Goal: Communication & Community: Answer question/provide support

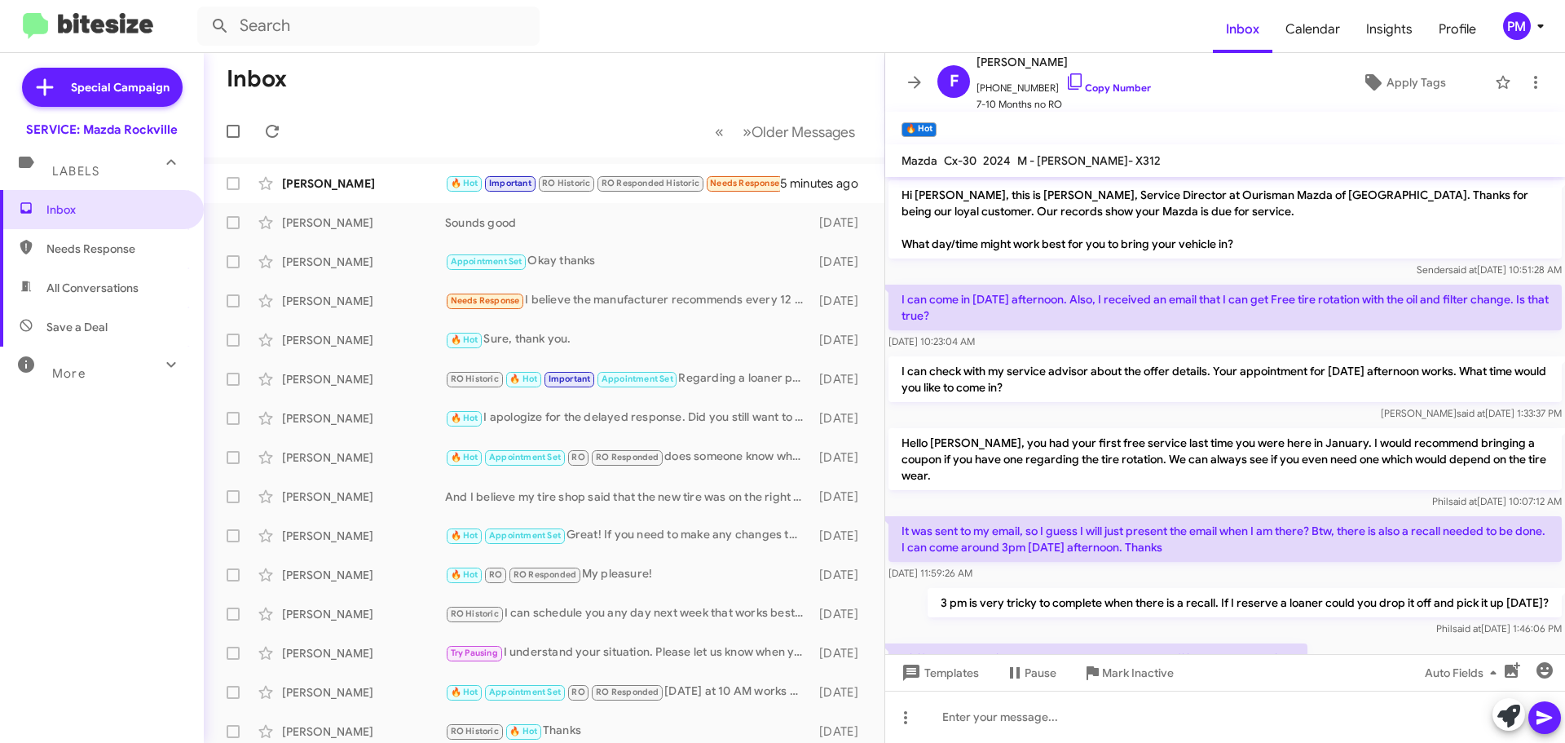
scroll to position [189, 0]
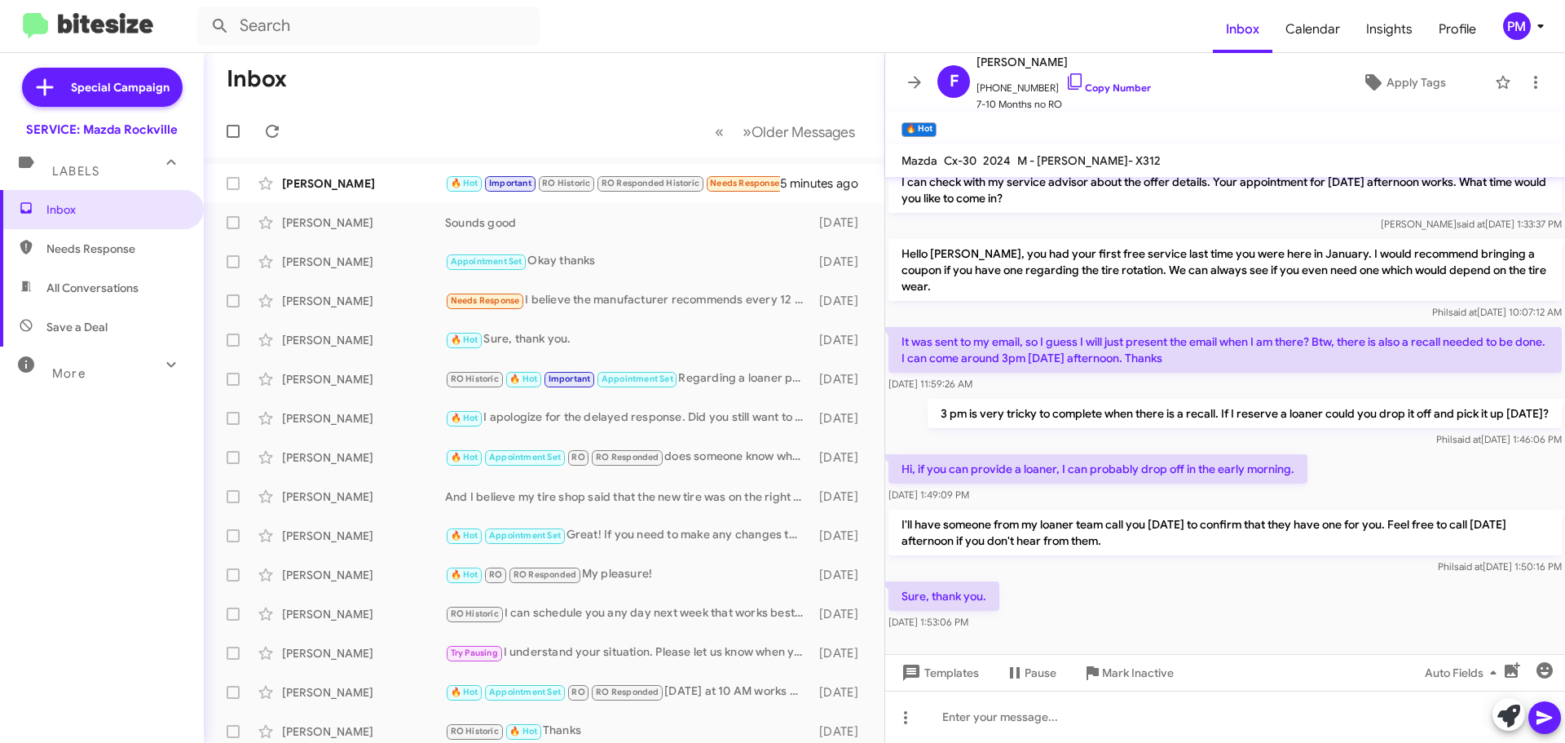
click at [314, 184] on div "[PERSON_NAME]" at bounding box center [363, 183] width 163 height 16
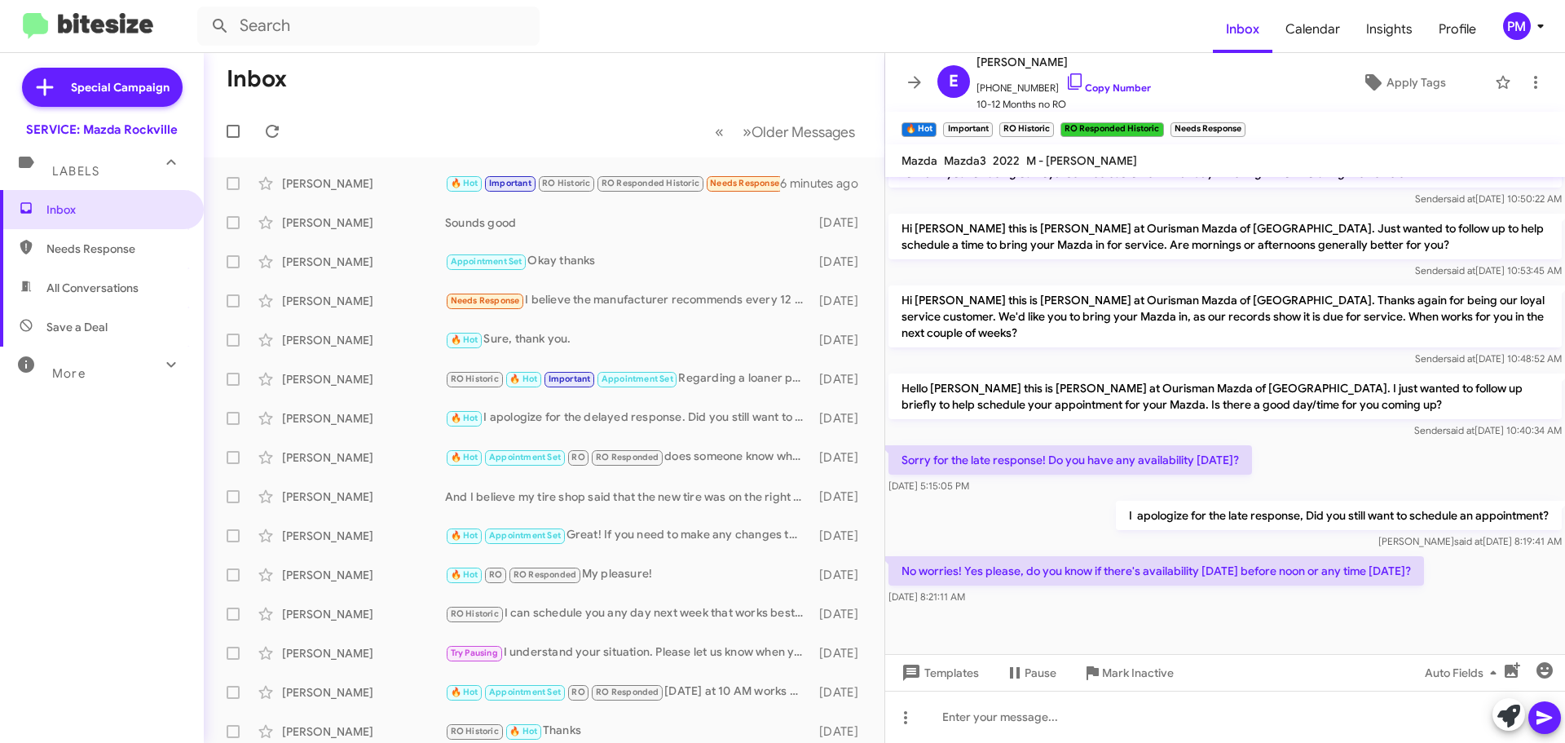
scroll to position [663, 0]
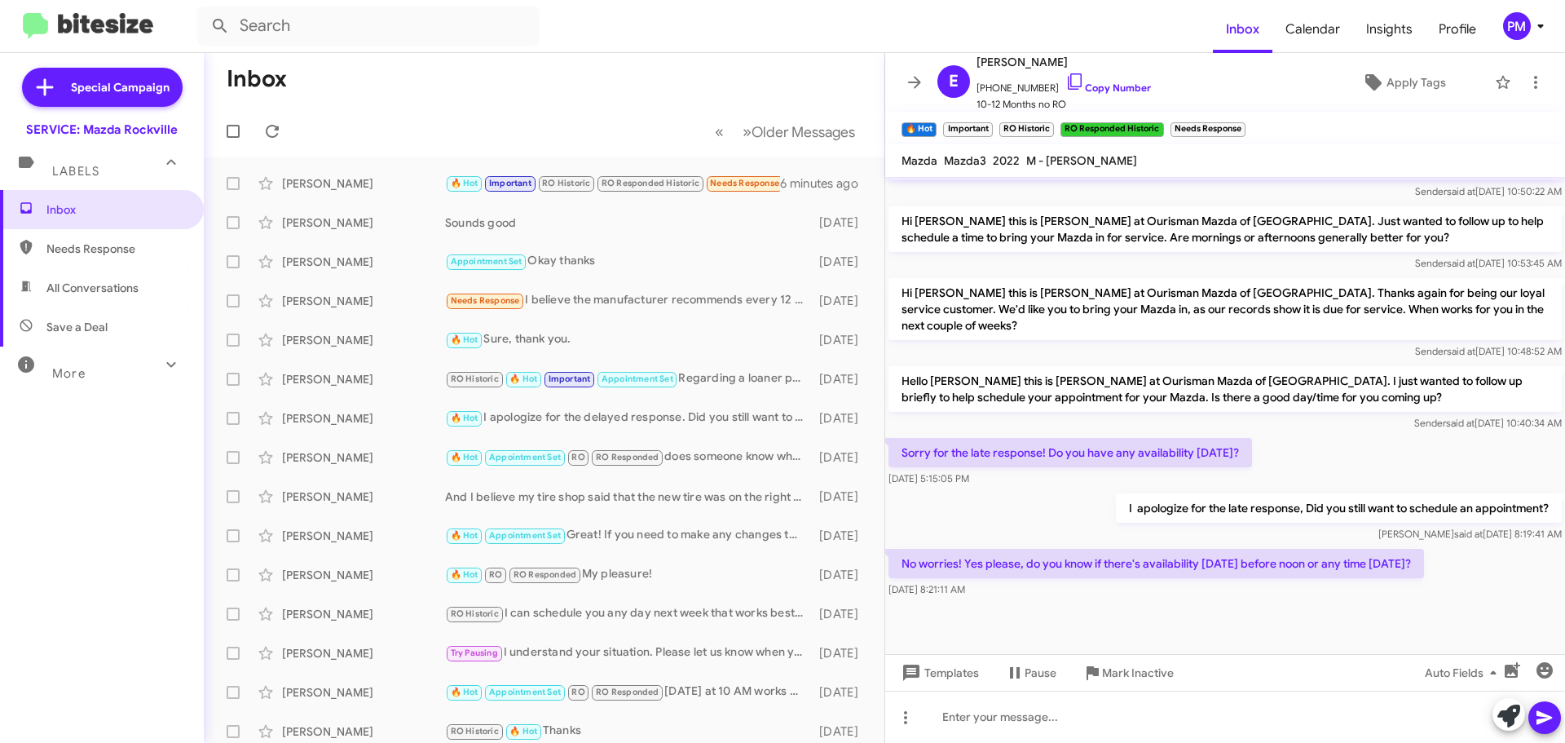
click at [1086, 90] on link "Copy Number" at bounding box center [1108, 88] width 86 height 12
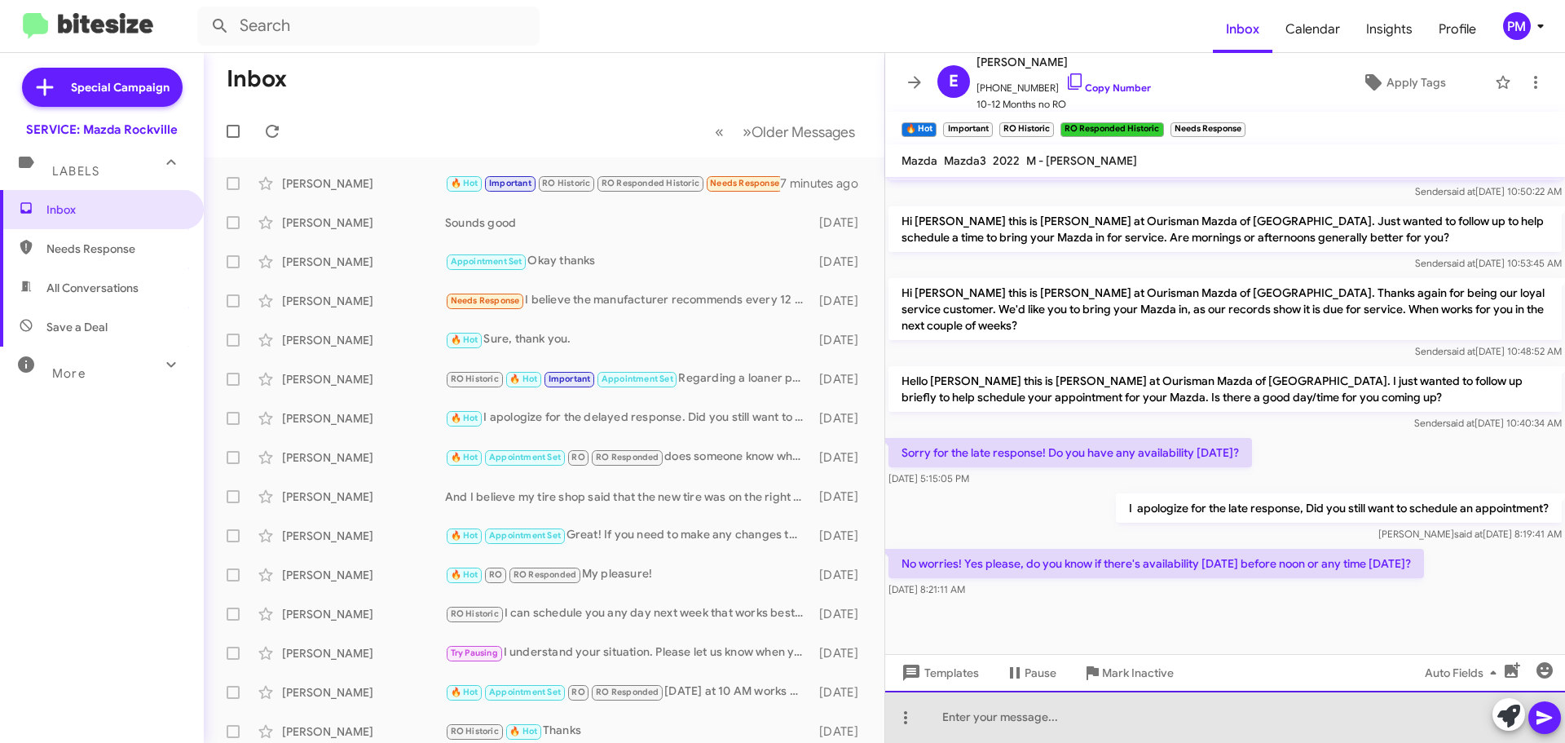
click at [1014, 718] on div at bounding box center [1225, 716] width 680 height 52
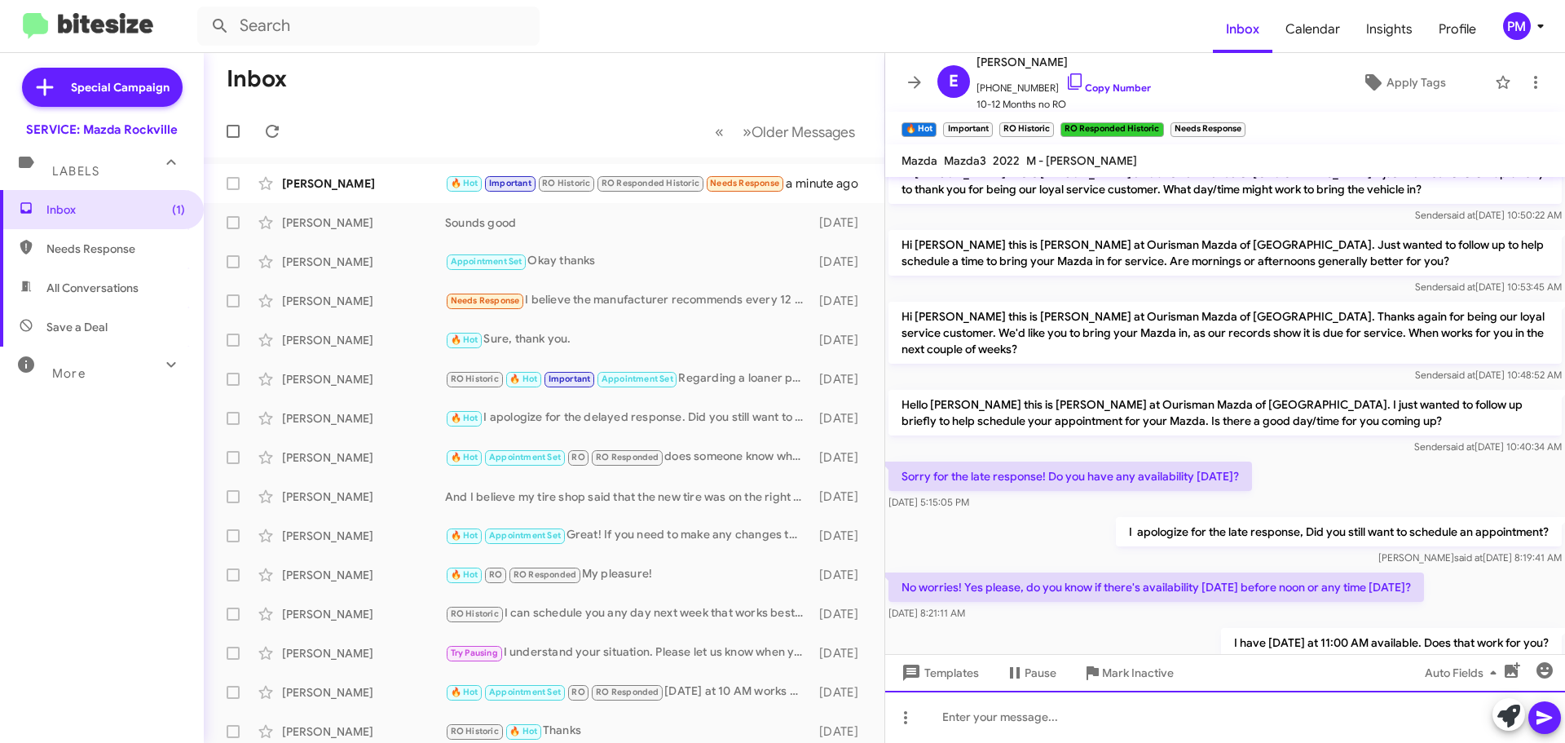
scroll to position [858, 0]
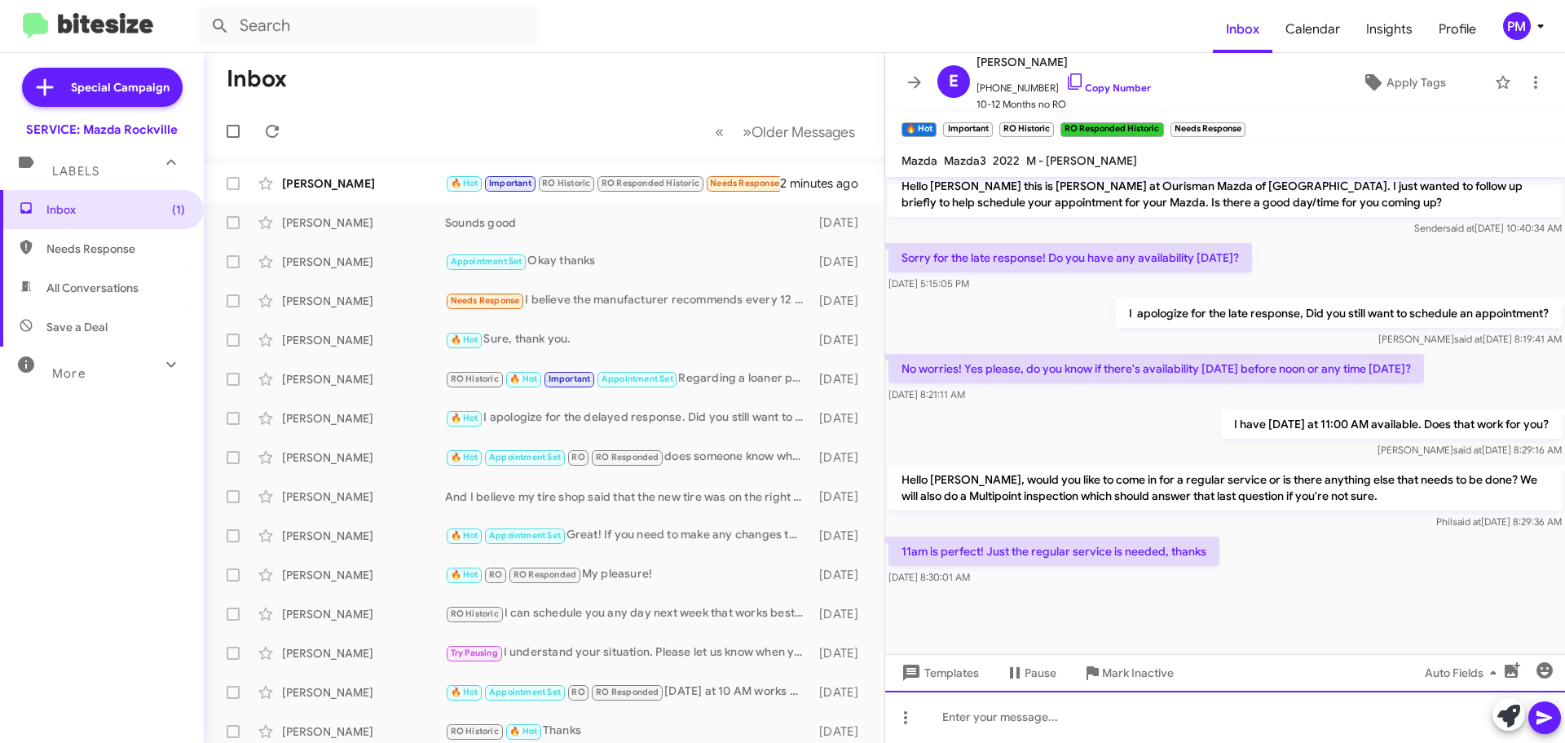
click at [1008, 719] on div at bounding box center [1225, 716] width 680 height 52
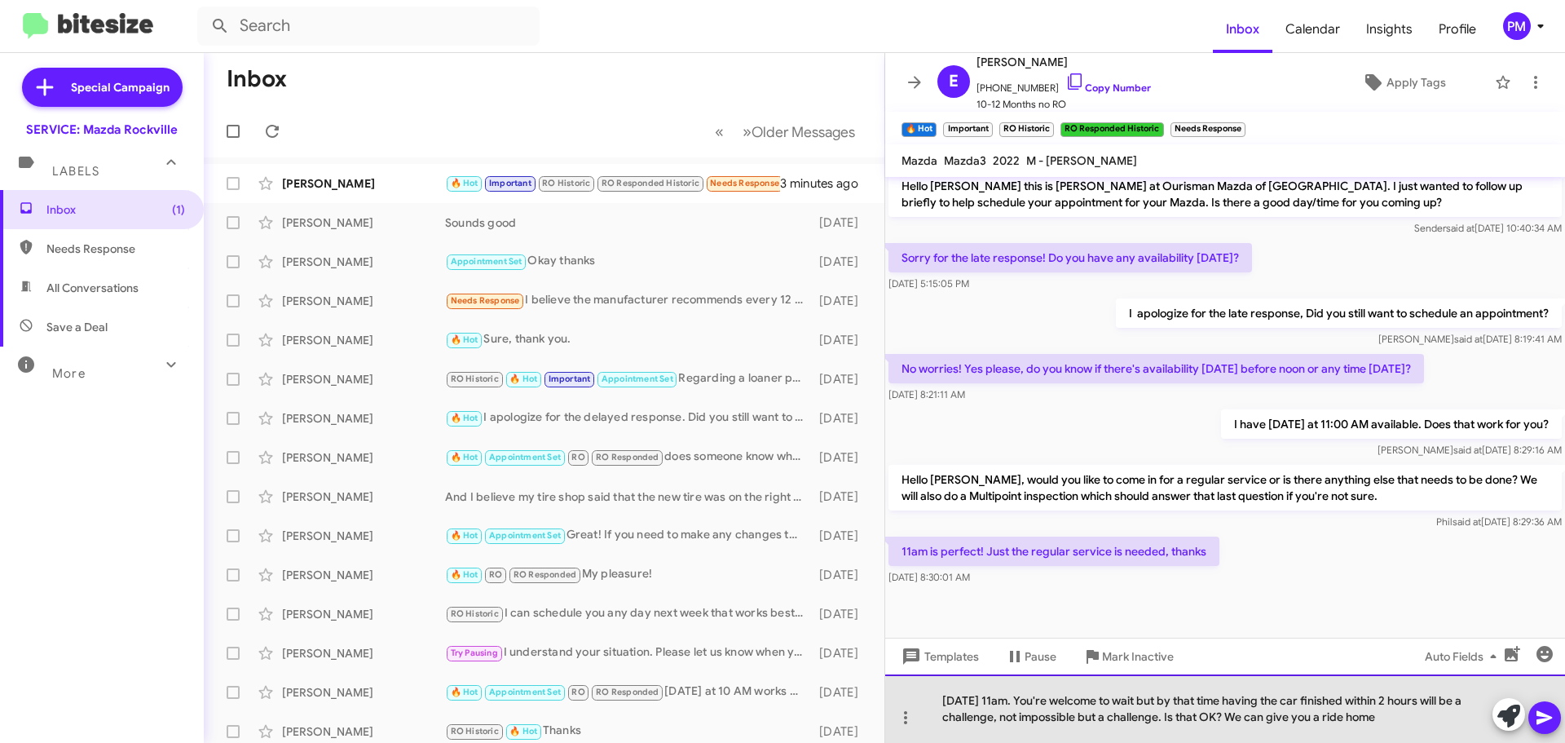
drag, startPoint x: 1408, startPoint y: 720, endPoint x: 1250, endPoint y: 728, distance: 157.5
click at [1250, 728] on div "[DATE] 11am. You're welcome to wait but by that time having the car finished wi…" at bounding box center [1225, 708] width 680 height 68
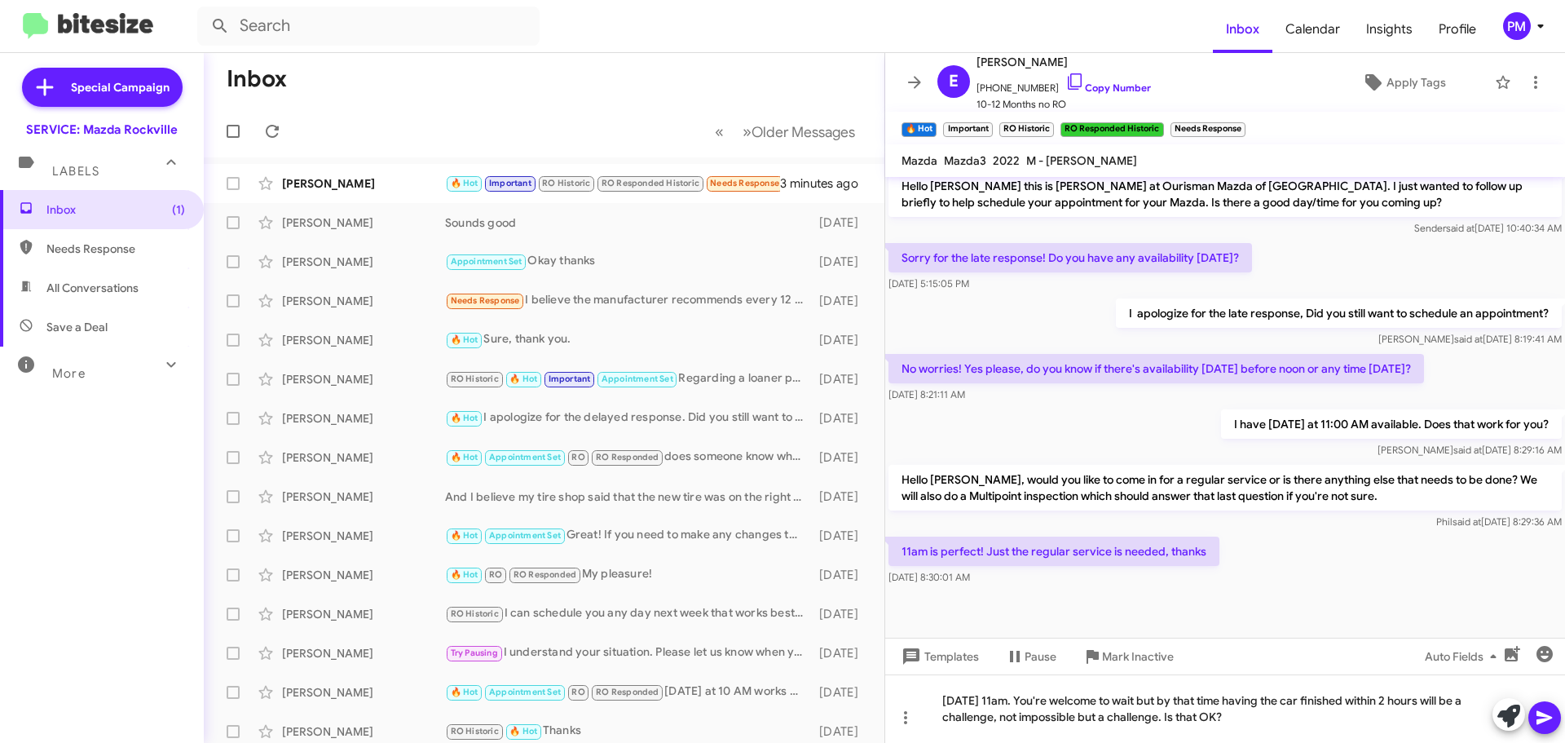
click at [1549, 723] on icon at bounding box center [1545, 717] width 20 height 20
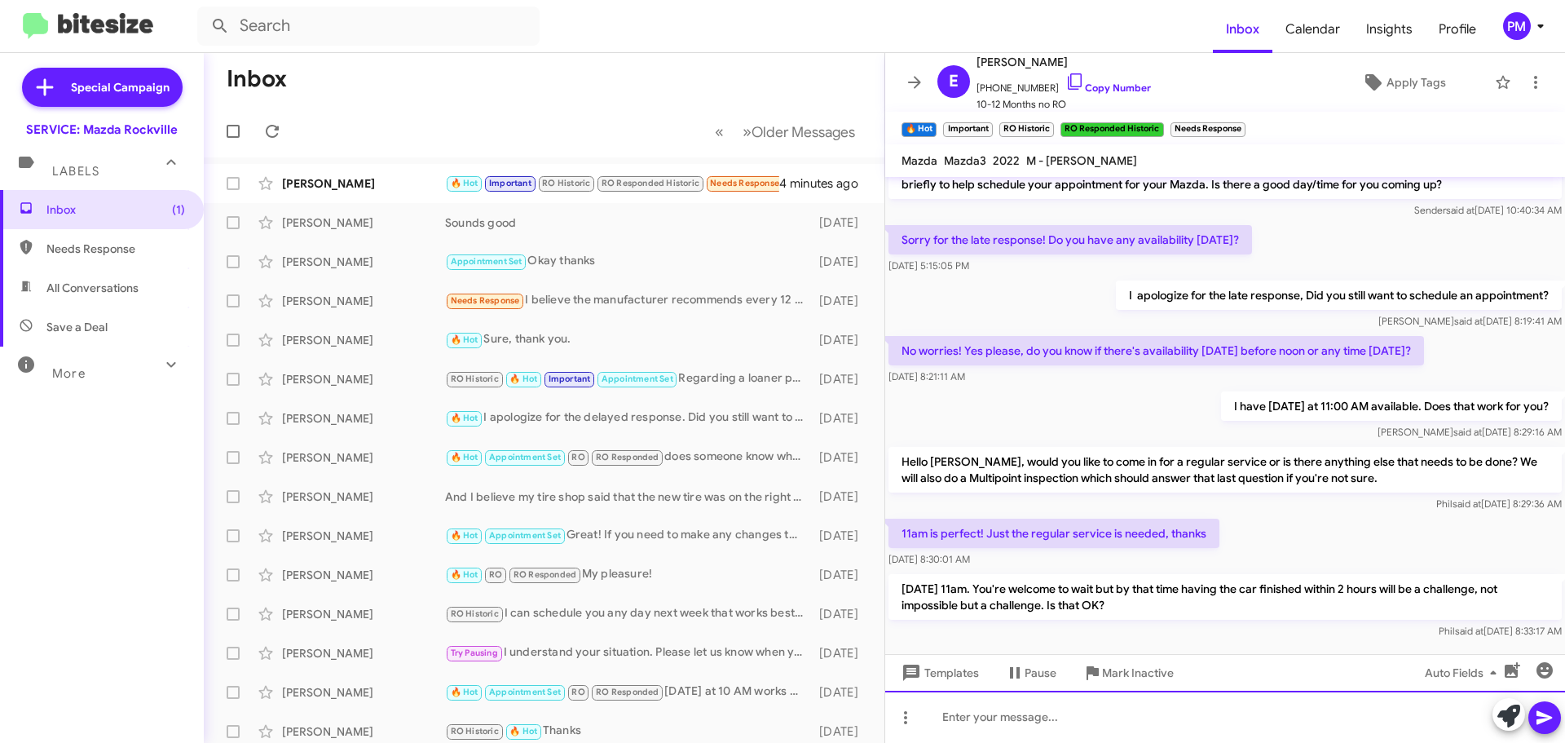
scroll to position [934, 0]
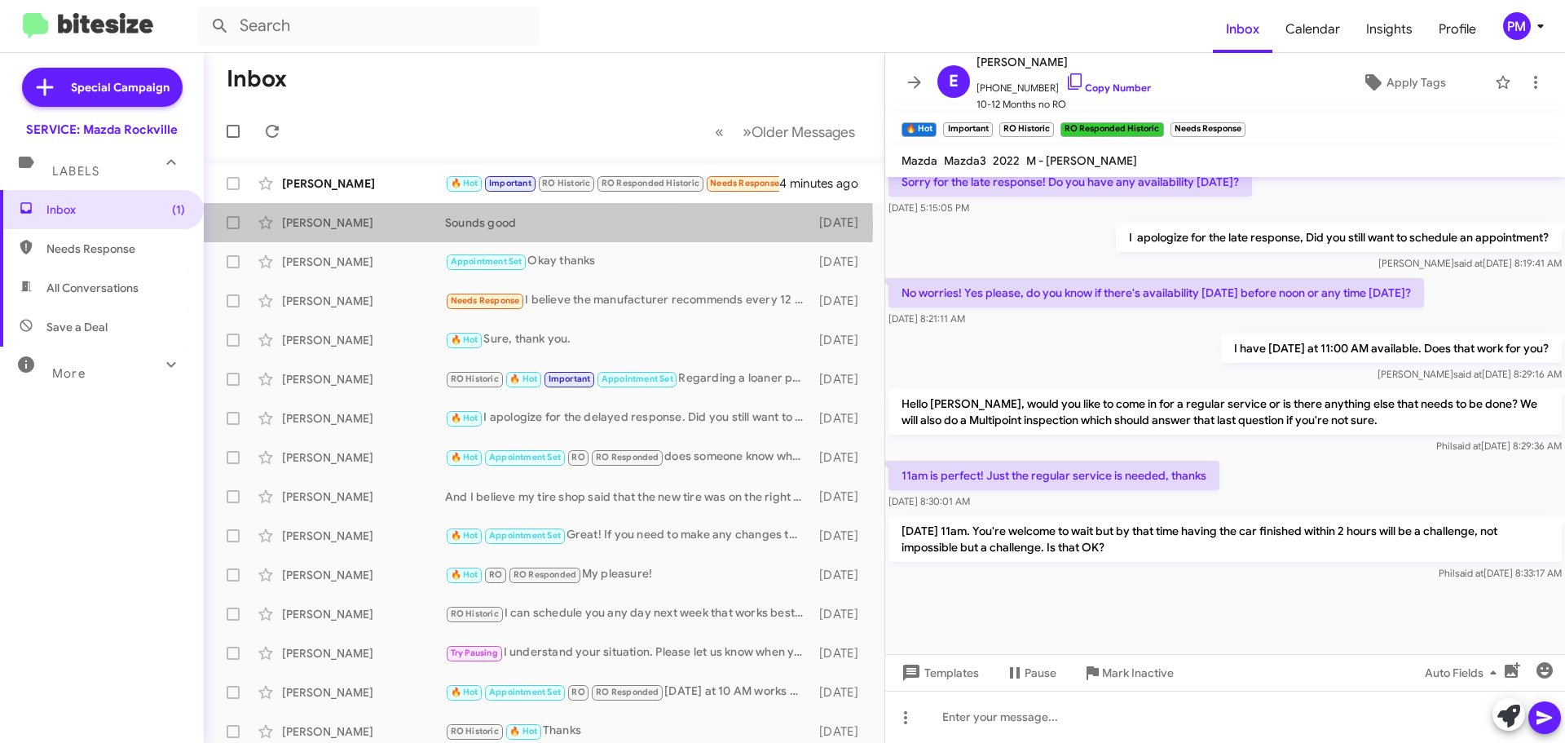
click at [464, 226] on div "Sounds good" at bounding box center [628, 222] width 366 height 16
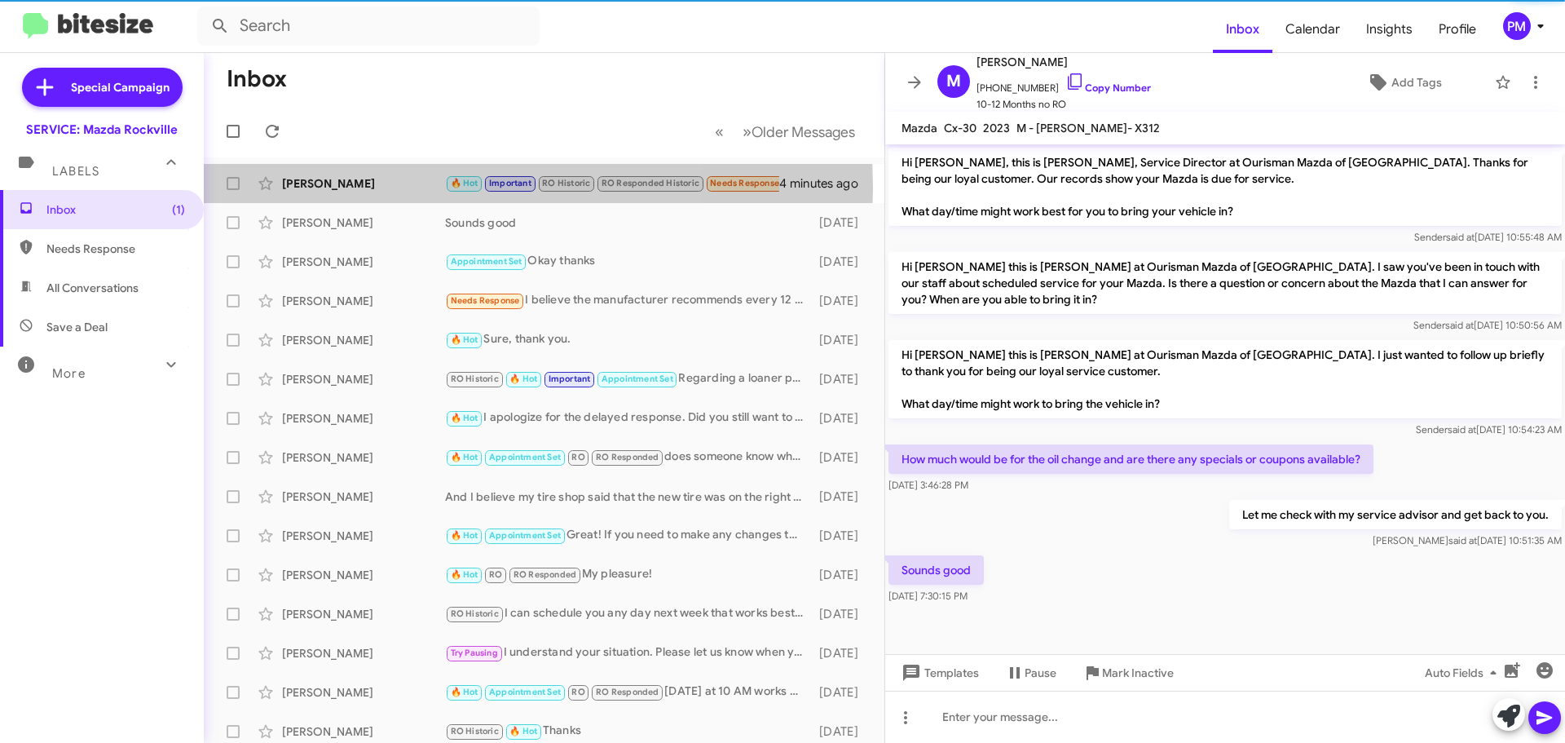
click at [372, 187] on div "[PERSON_NAME]" at bounding box center [363, 183] width 163 height 16
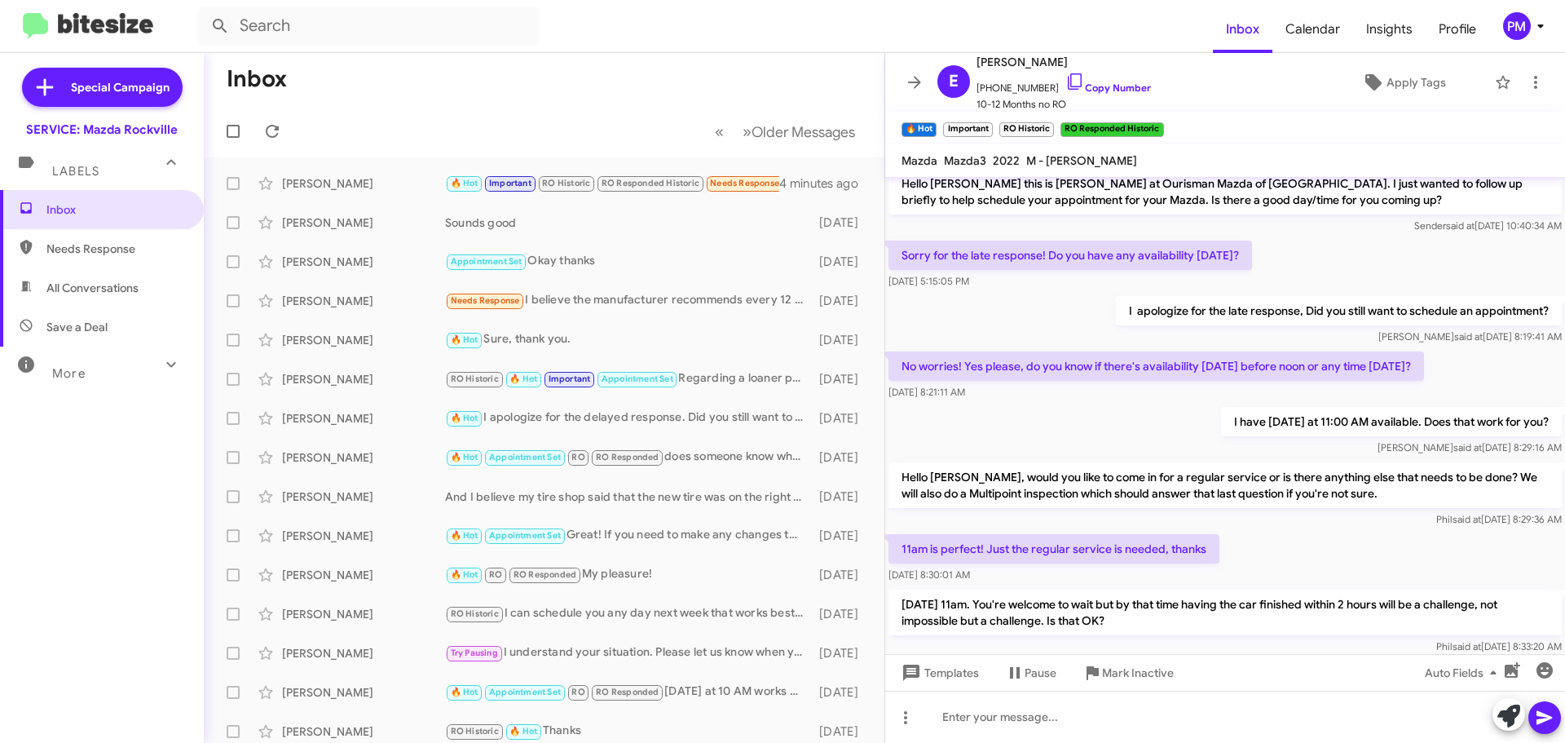
scroll to position [826, 0]
